Goal: Task Accomplishment & Management: Manage account settings

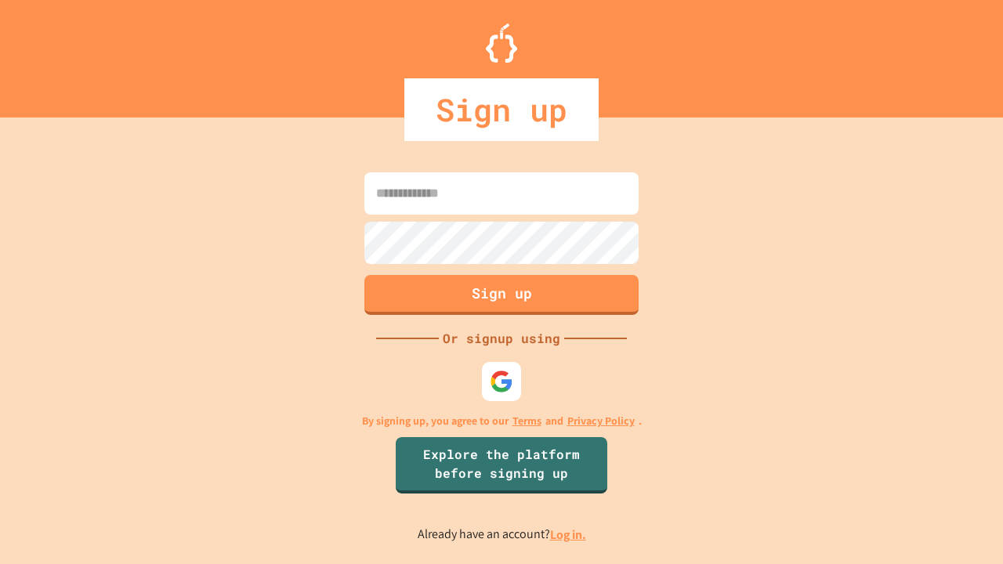
click at [569, 535] on link "Log in." at bounding box center [568, 535] width 36 height 16
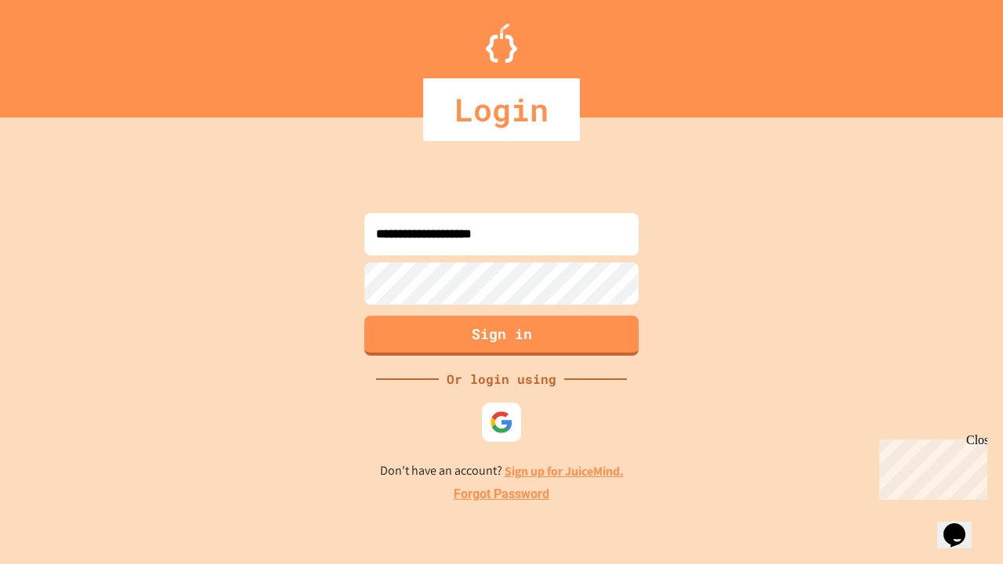
type input "**********"
